Goal: Information Seeking & Learning: Learn about a topic

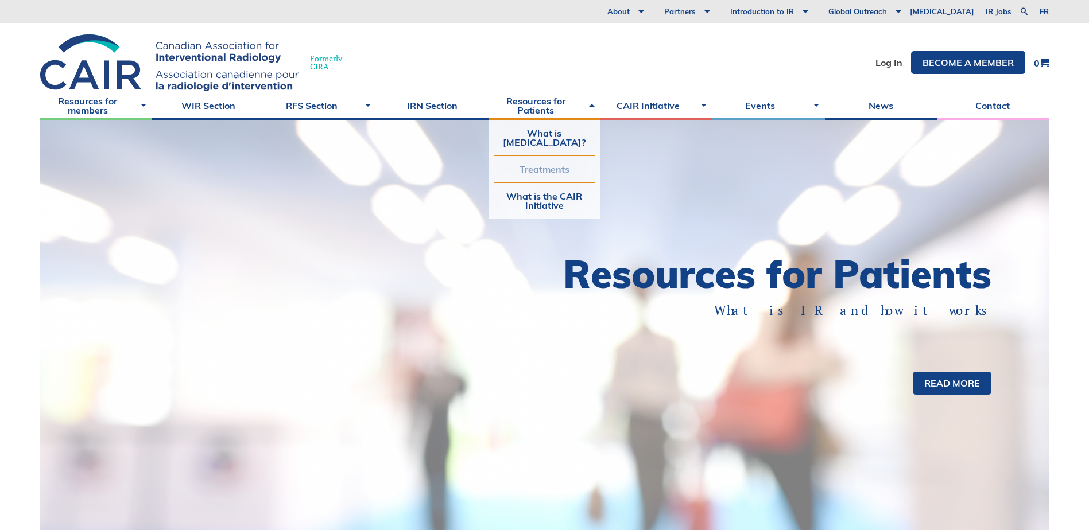
click at [535, 180] on link "Treatments" at bounding box center [544, 169] width 100 height 26
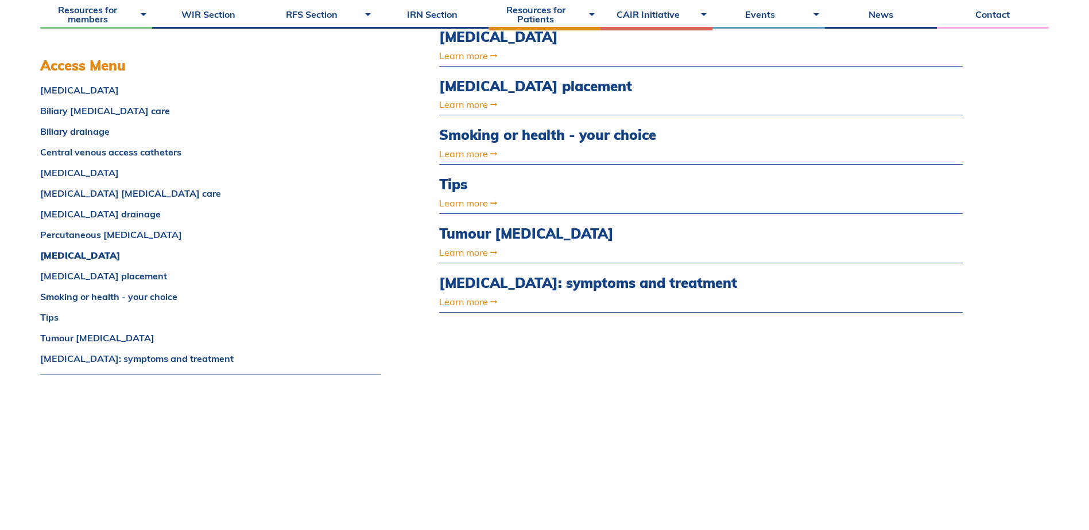
scroll to position [746, 0]
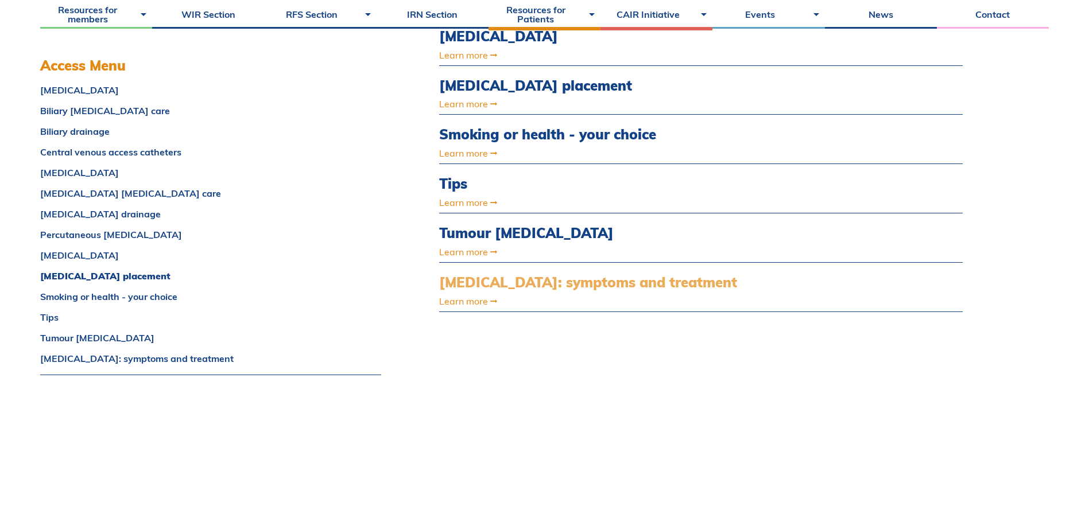
click at [518, 282] on link "[MEDICAL_DATA]: symptoms and treatment" at bounding box center [622, 282] width 366 height 17
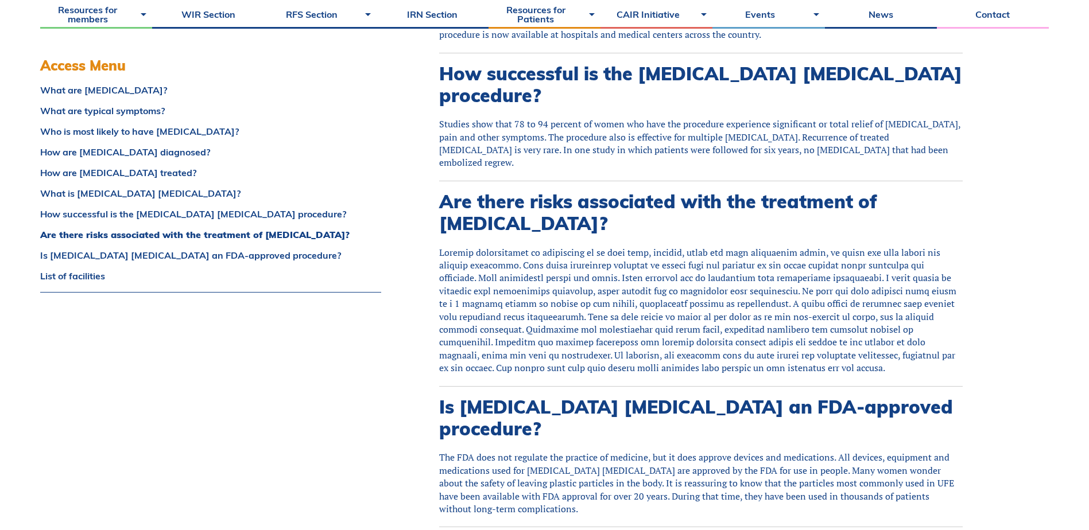
scroll to position [2943, 0]
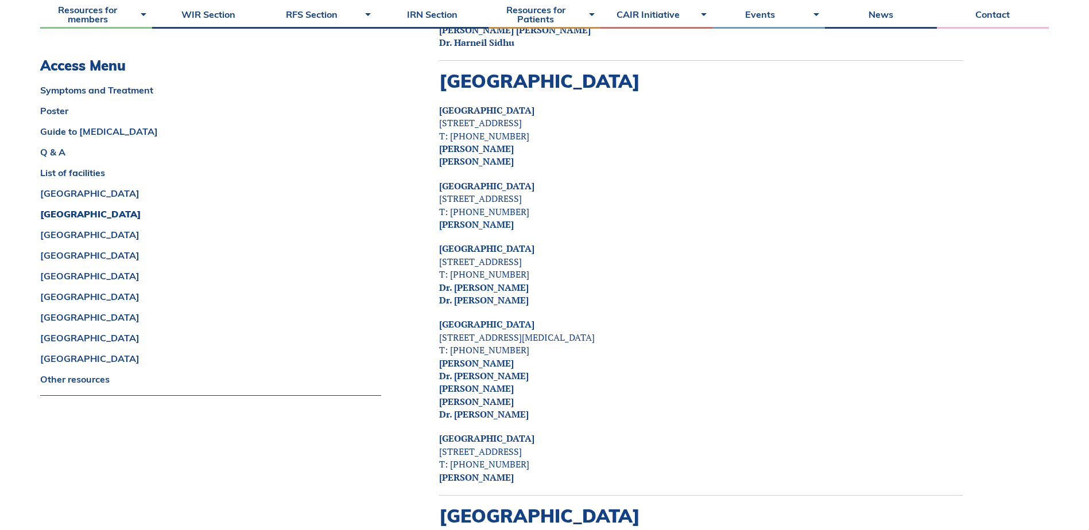
scroll to position [2813, 0]
